Goal: Information Seeking & Learning: Learn about a topic

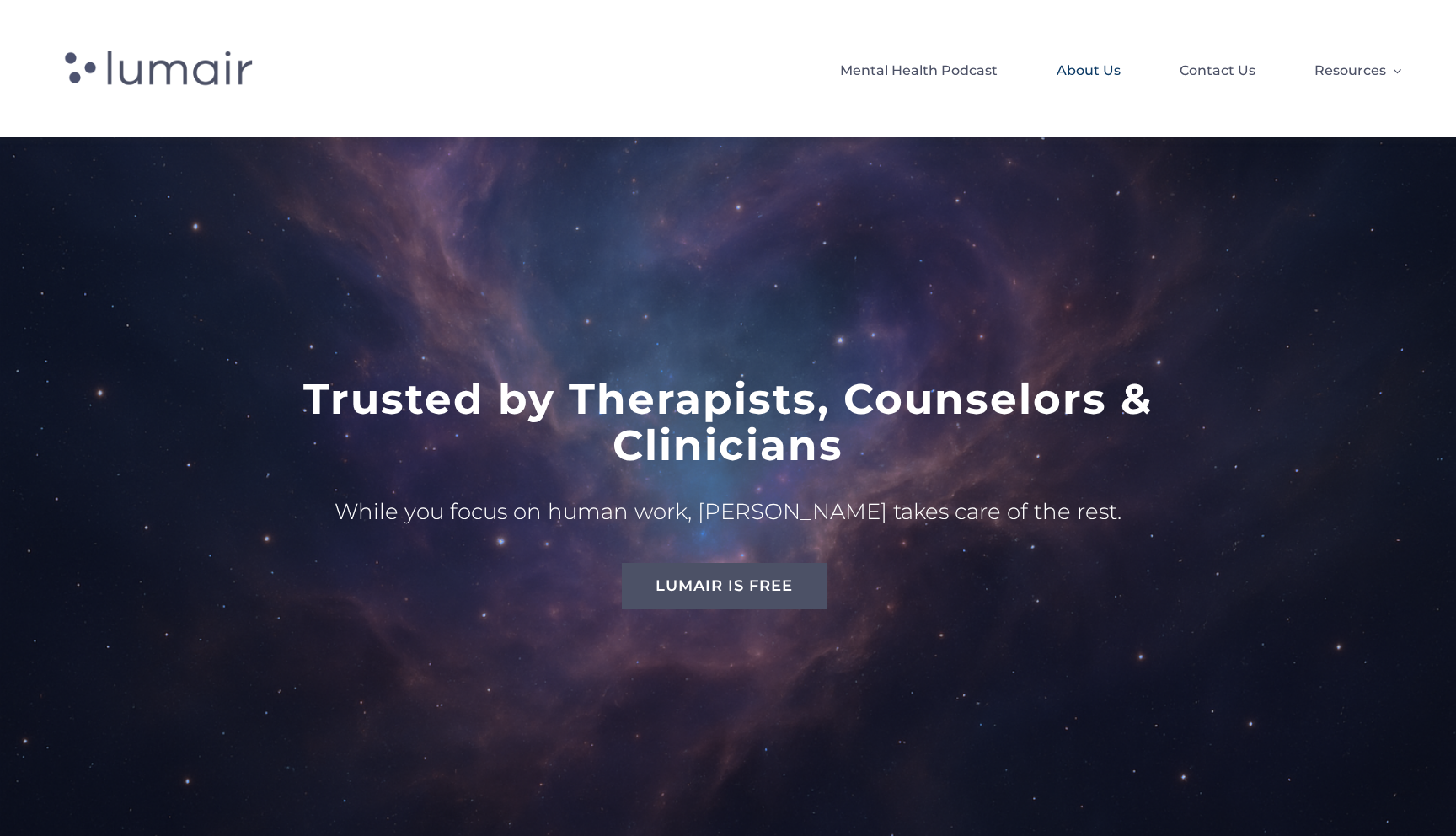
click at [1068, 61] on span "About Us" at bounding box center [1088, 70] width 64 height 29
click at [1230, 74] on span "Contact Us" at bounding box center [1217, 70] width 75 height 29
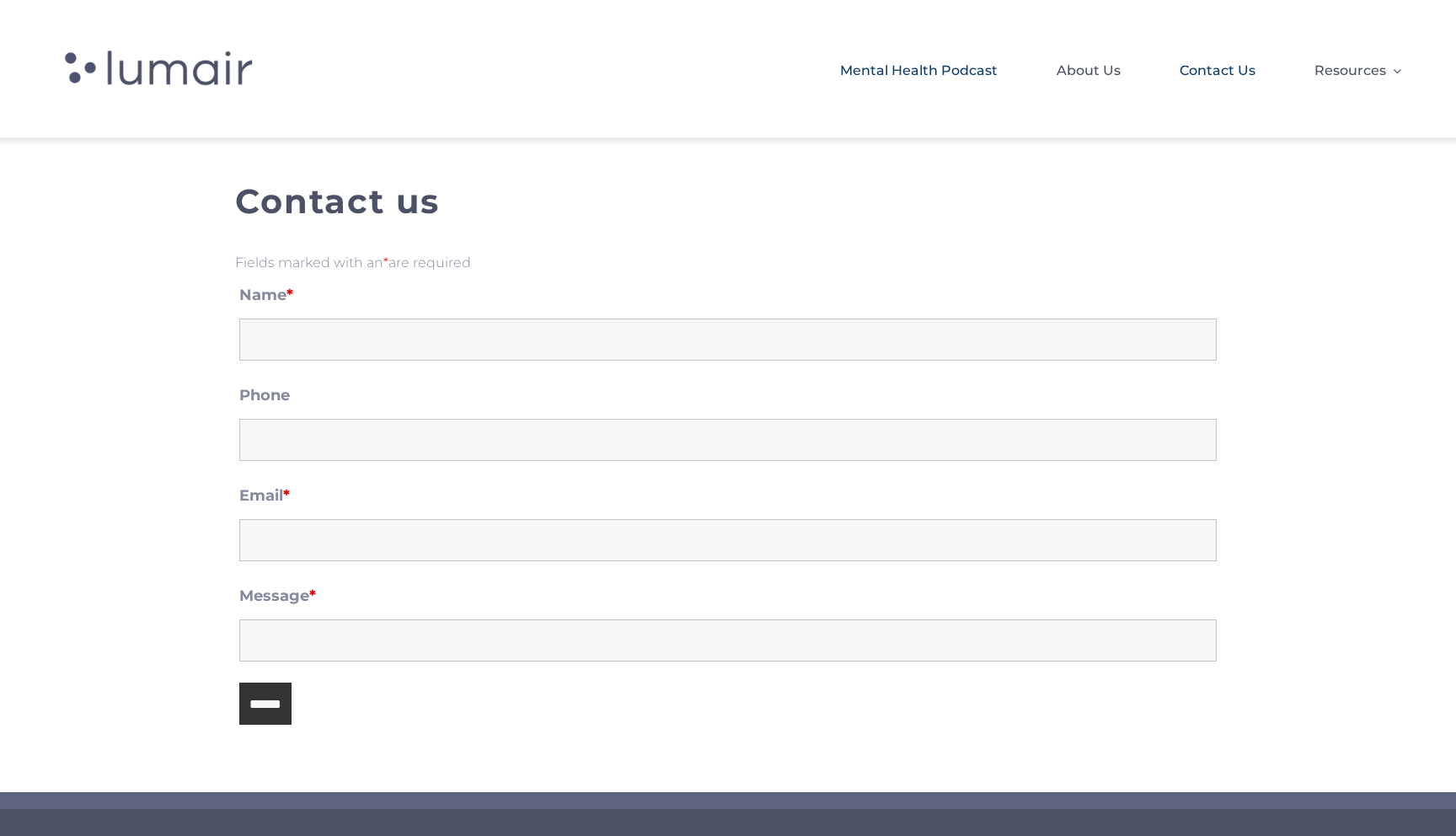
click at [942, 76] on span "Mental Health Podcast" at bounding box center [919, 70] width 158 height 29
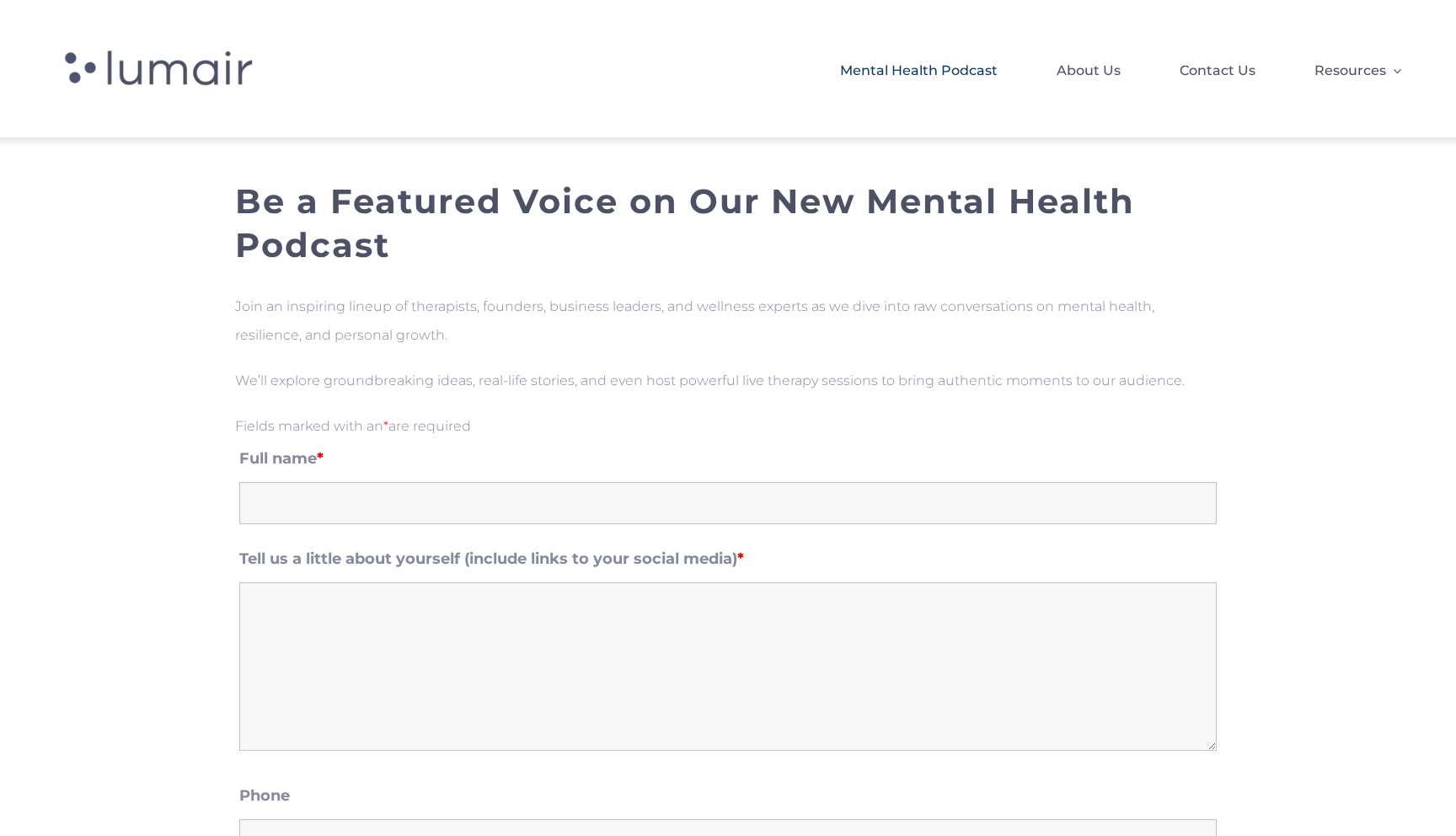
click at [193, 90] on span at bounding box center [223, 68] width 337 height 70
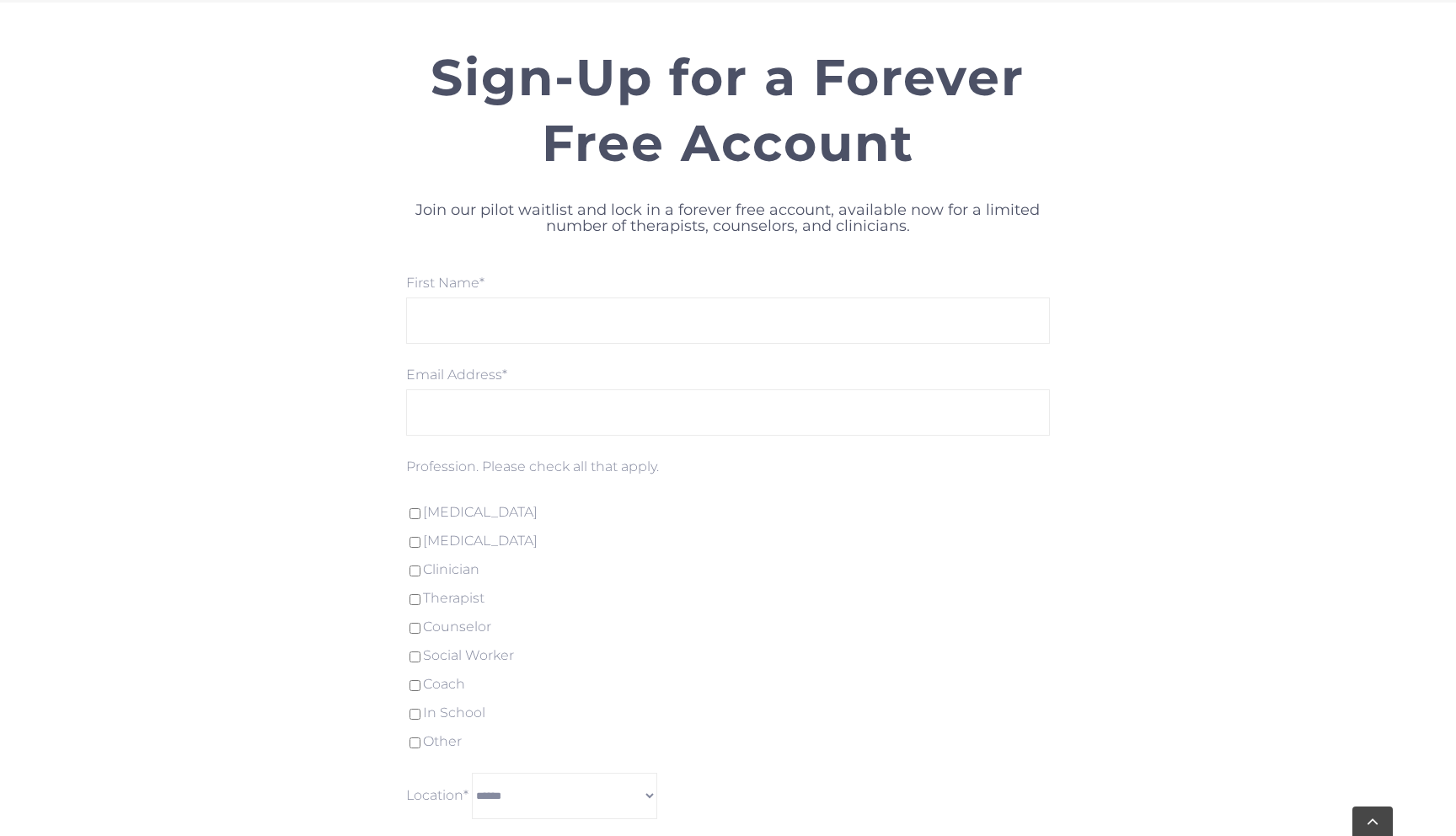
scroll to position [4854, 0]
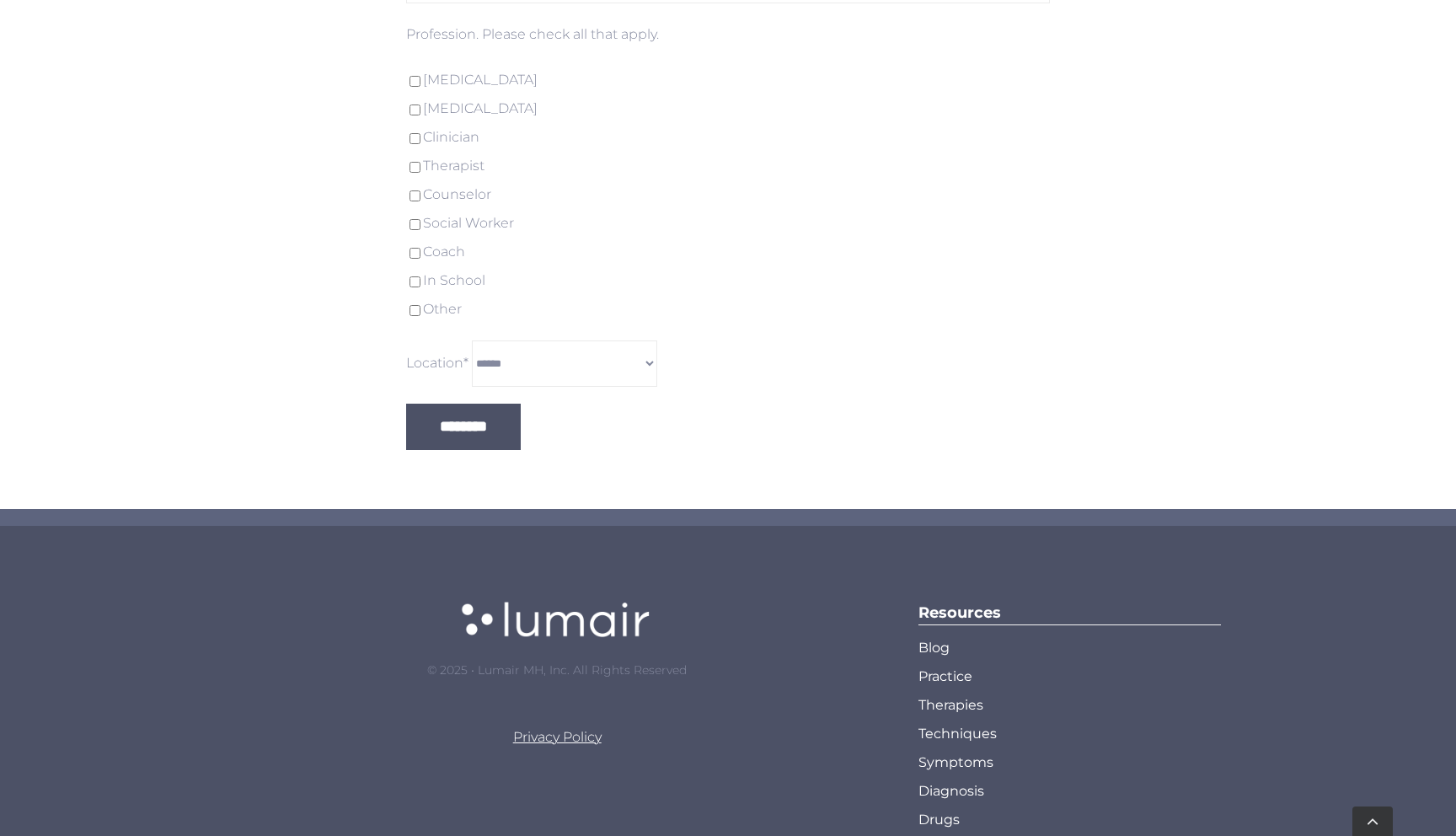
click at [943, 663] on span "Practice" at bounding box center [945, 677] width 54 height 29
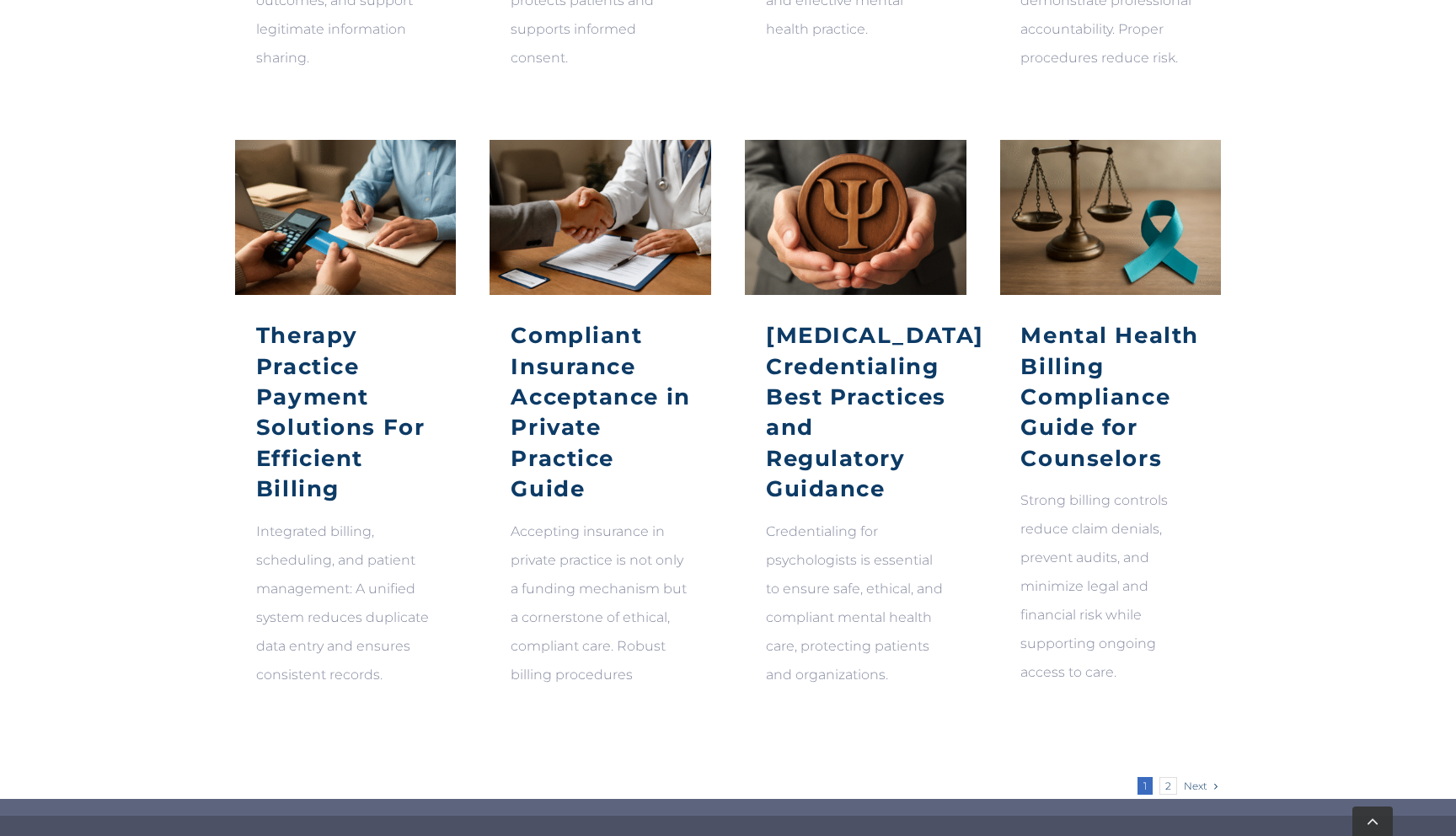
scroll to position [1031, 0]
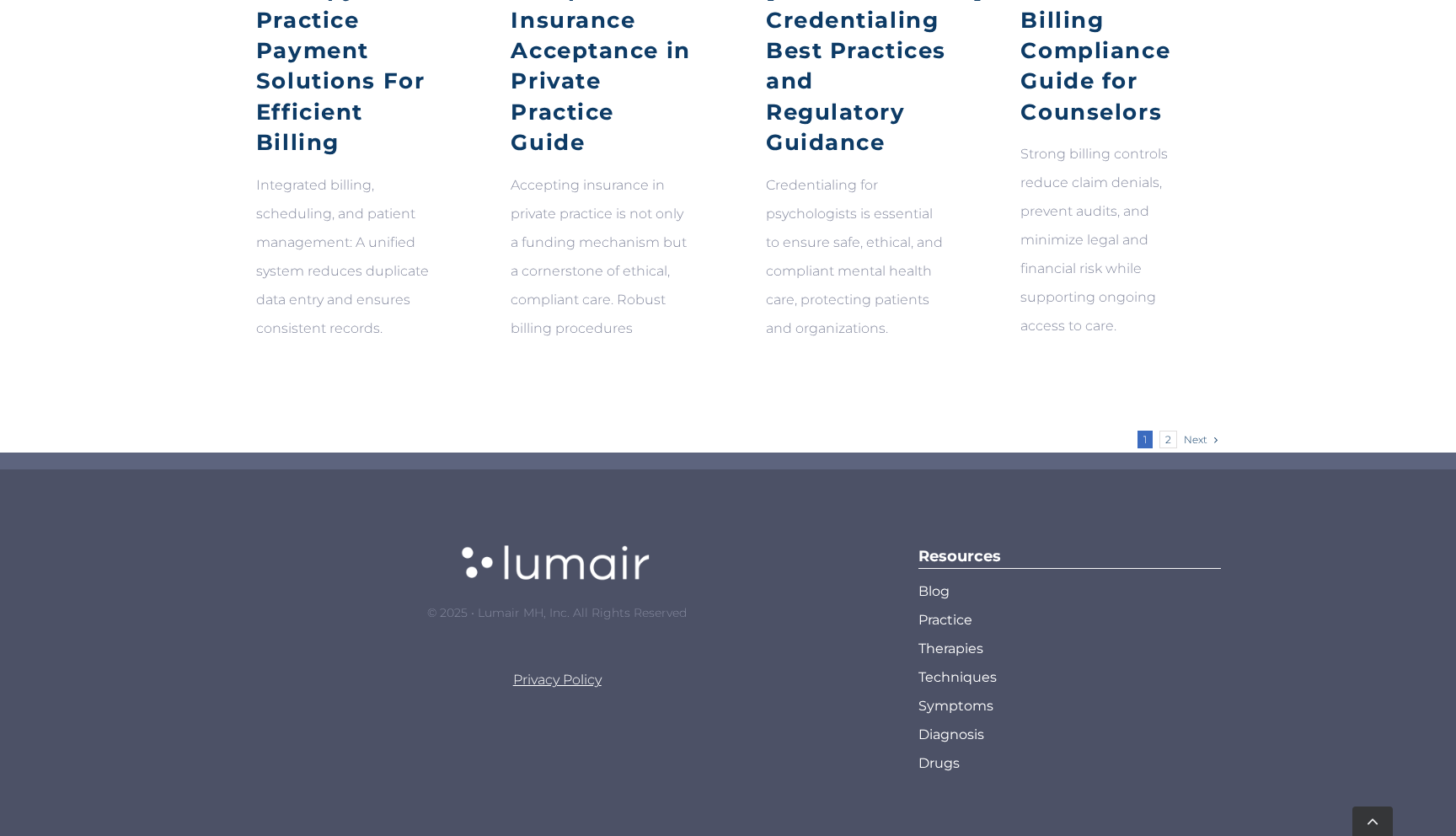
click at [950, 592] on link "Blog" at bounding box center [1070, 592] width 303 height 29
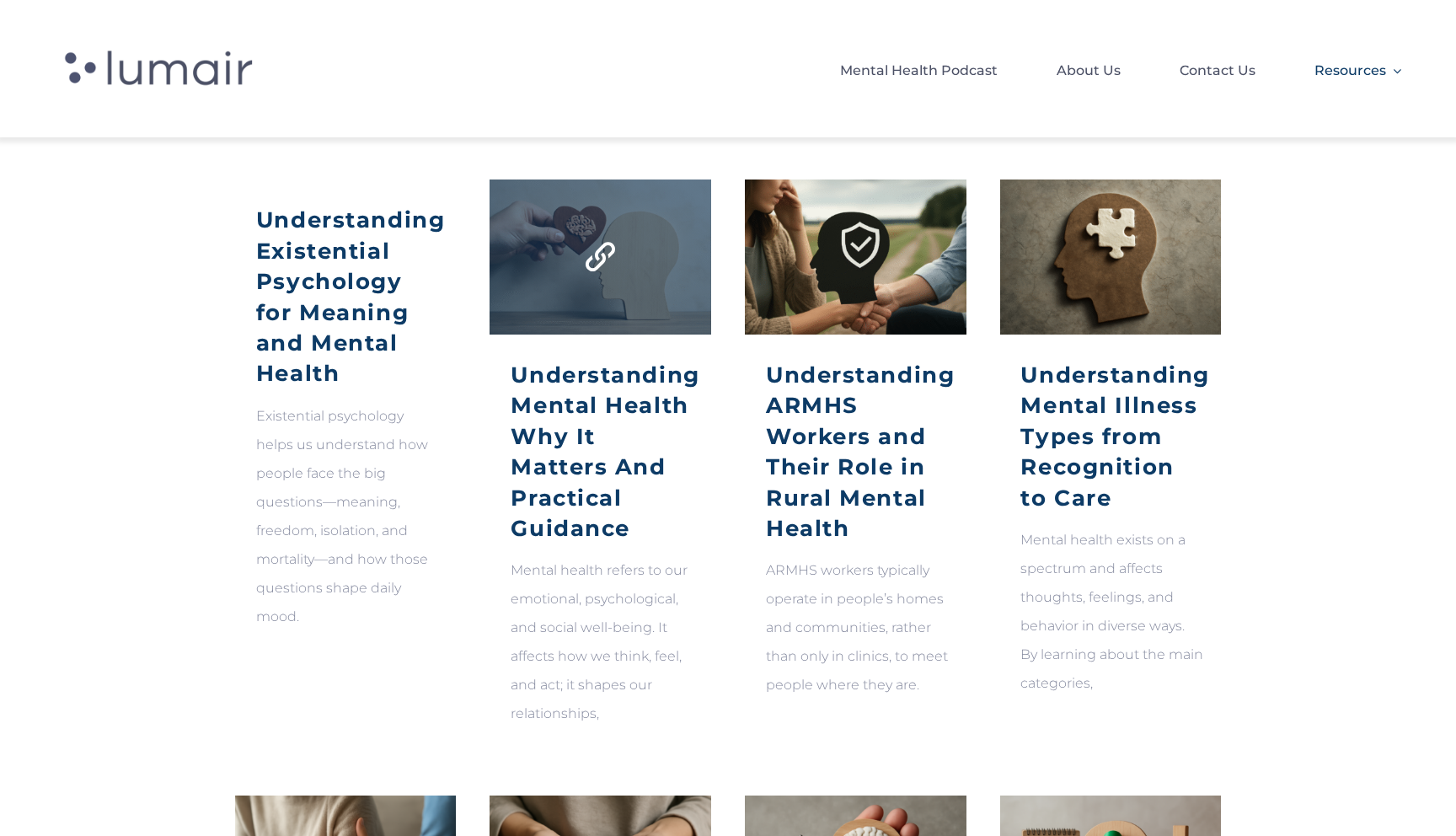
click at [586, 280] on link "Understanding Mental Health Why It Matters And Practical Guidance" at bounding box center [600, 257] width 45 height 45
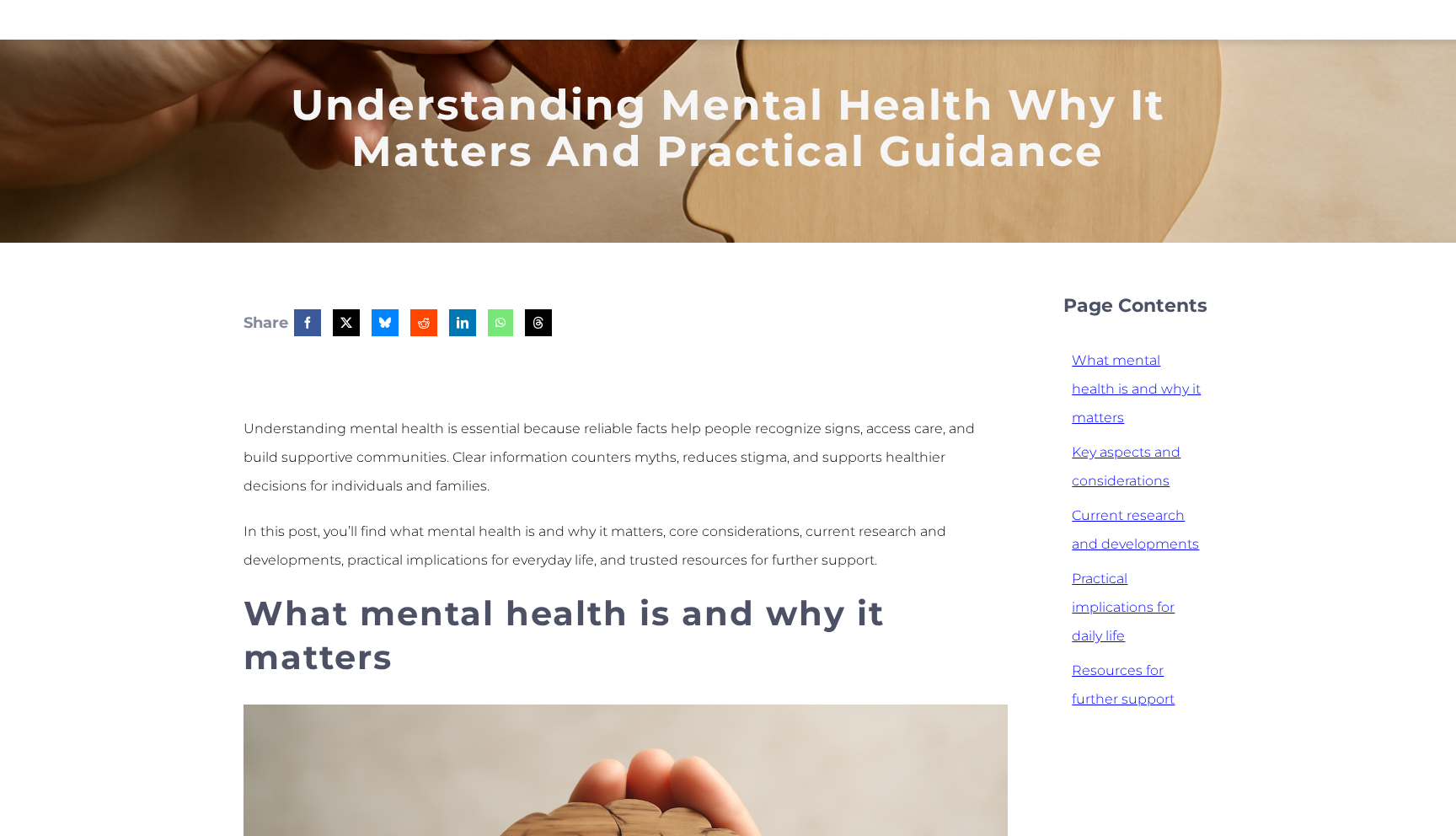
scroll to position [95, 0]
